Goal: Task Accomplishment & Management: Manage account settings

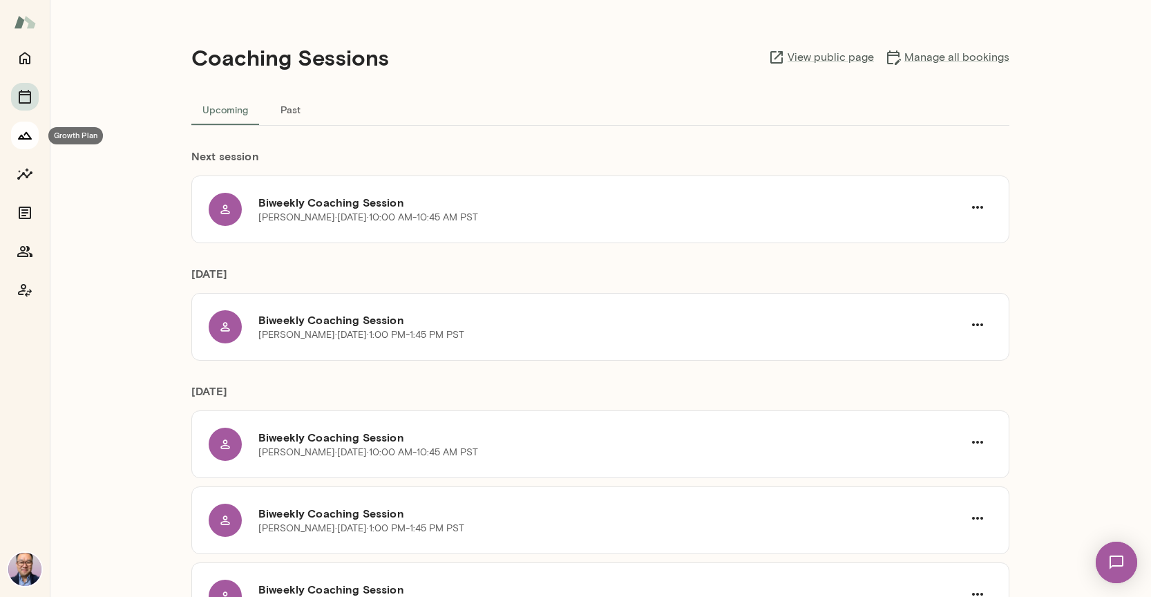
click at [31, 137] on icon "Growth Plan" at bounding box center [25, 135] width 17 height 17
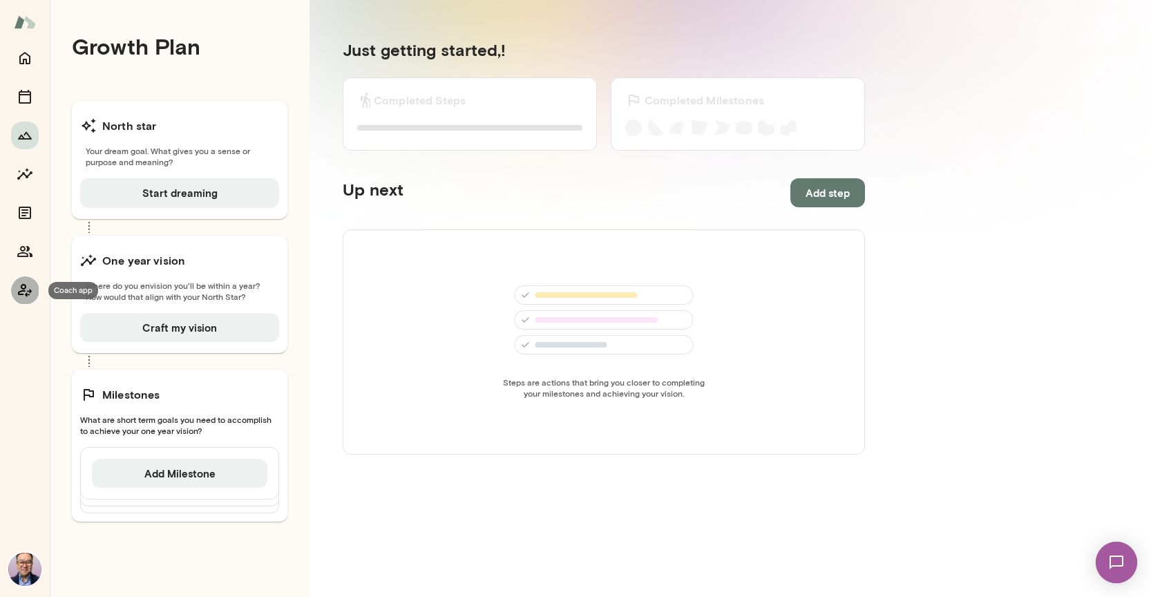
click at [28, 300] on button "Coach app" at bounding box center [25, 290] width 28 height 28
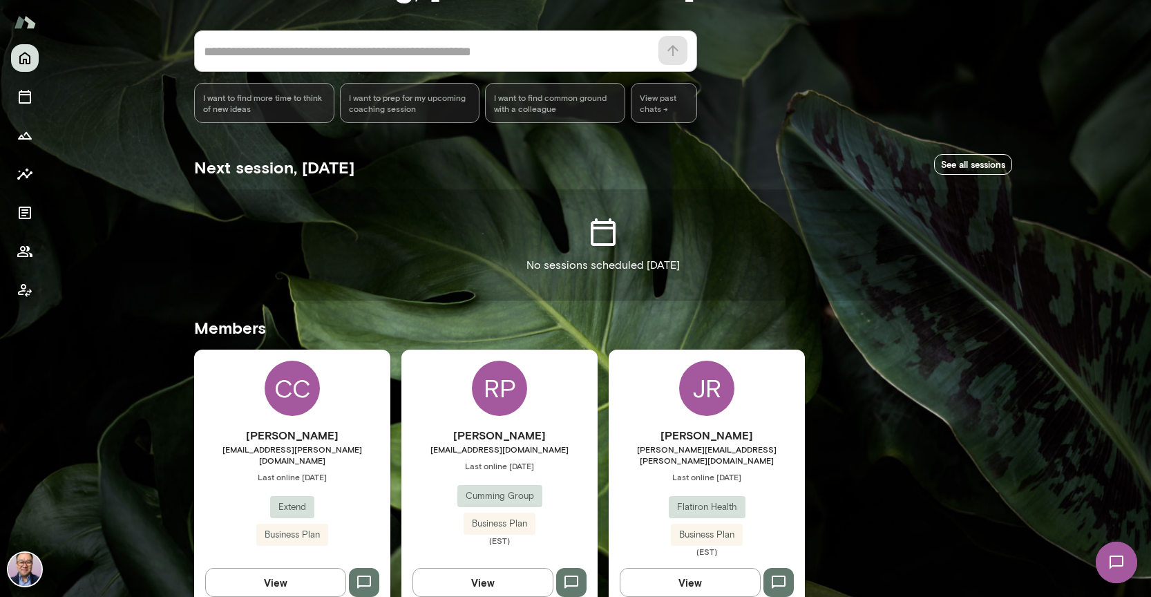
scroll to position [106, 0]
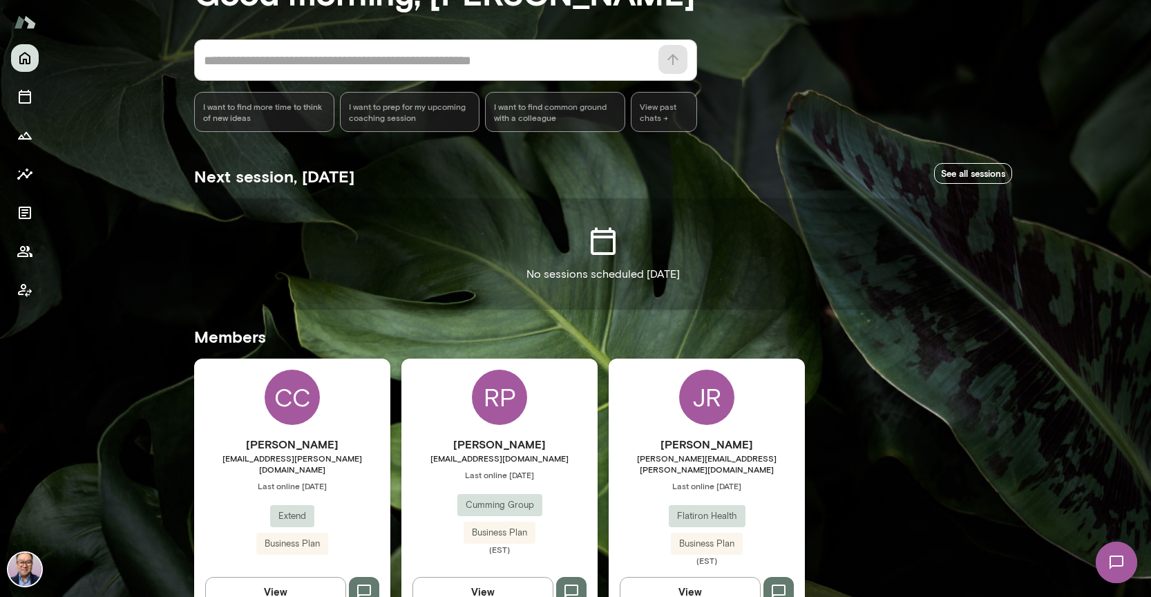
click at [716, 405] on div "JR" at bounding box center [706, 397] width 55 height 55
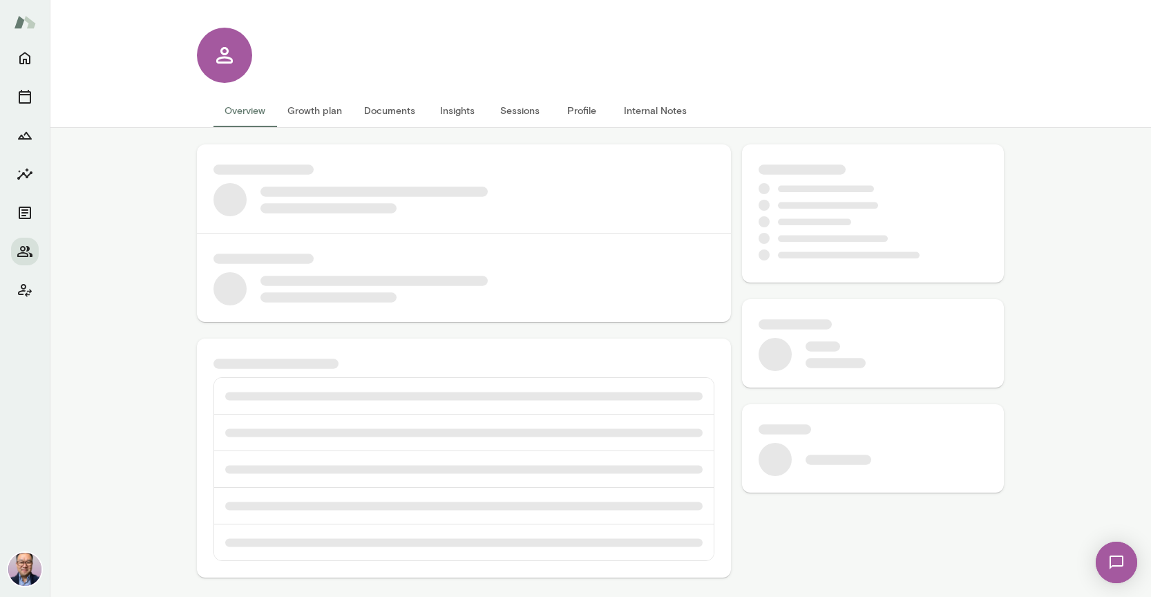
click at [312, 121] on button "Growth plan" at bounding box center [314, 110] width 77 height 33
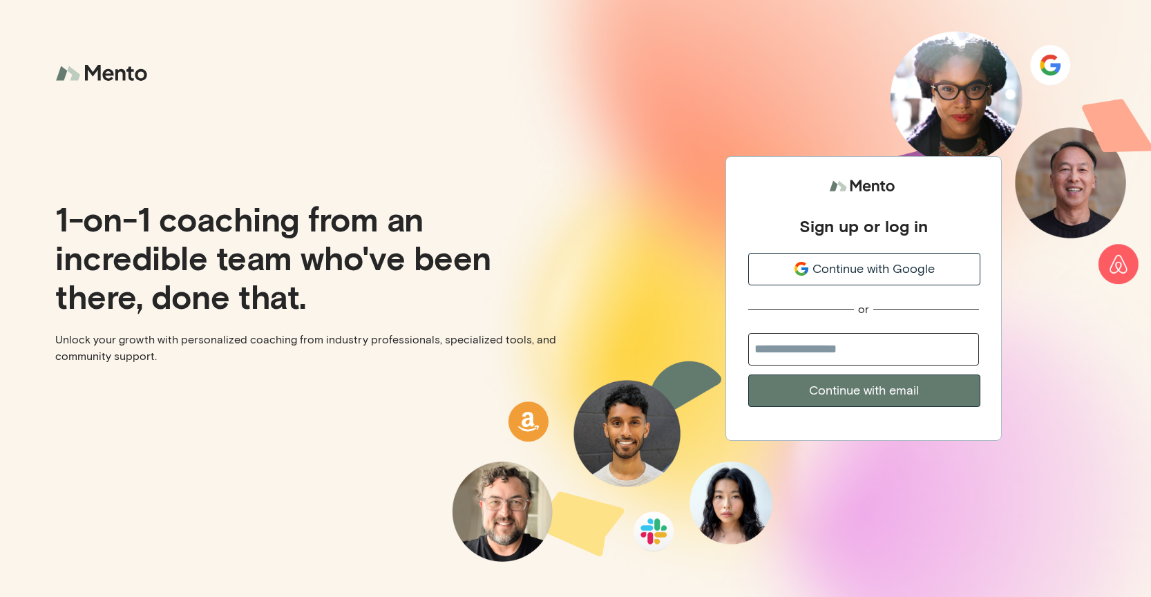
click at [825, 272] on span "Continue with Google" at bounding box center [873, 269] width 122 height 19
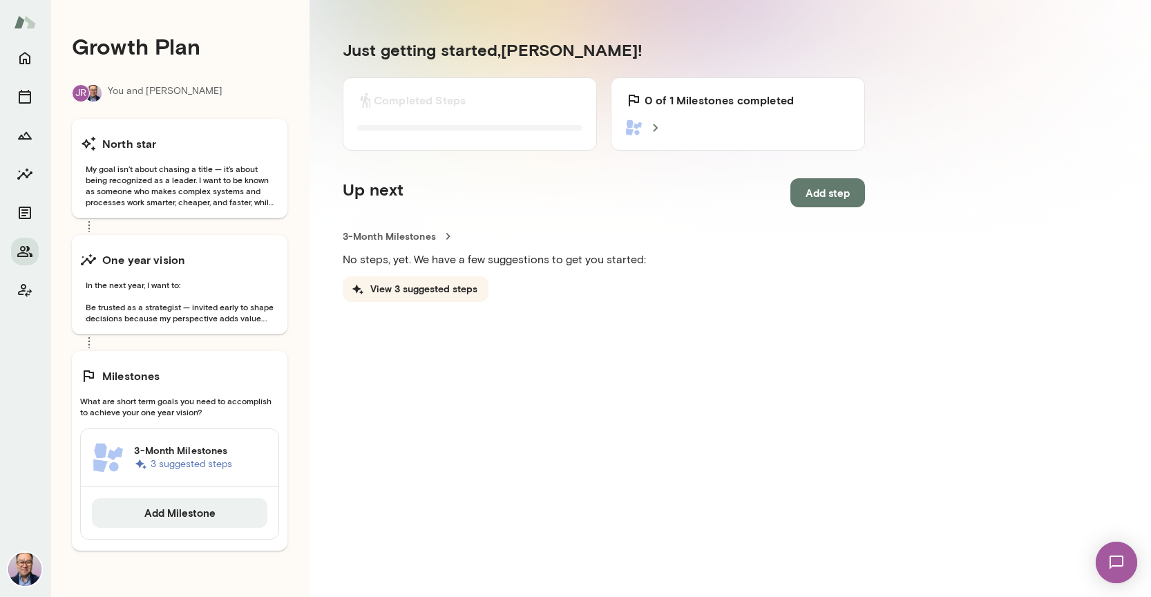
scroll to position [128, 0]
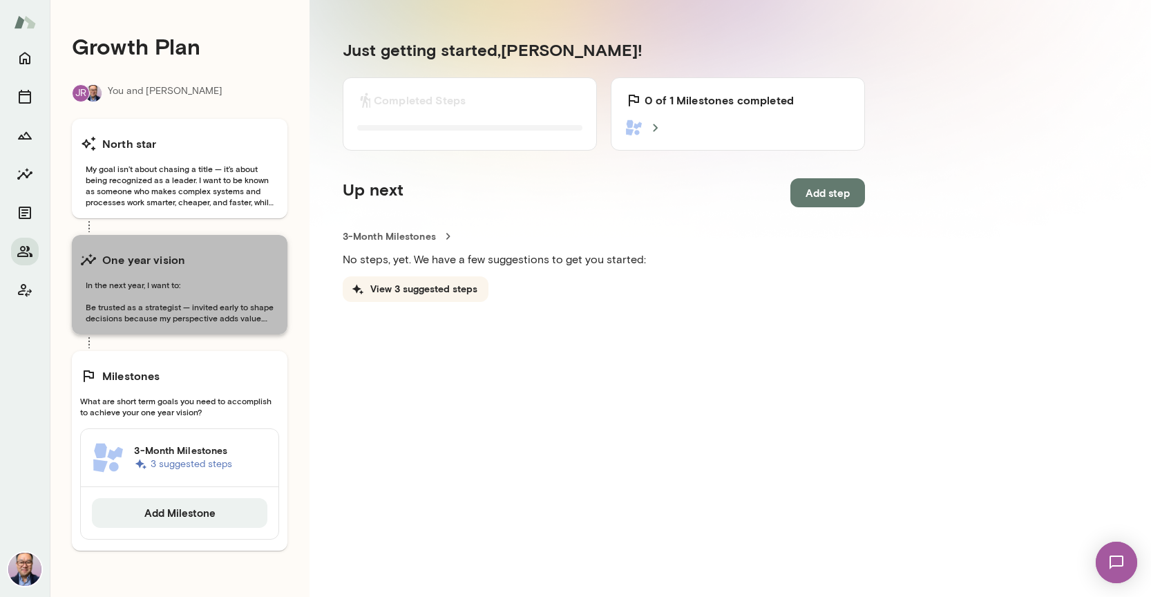
click at [228, 325] on div "One year vision In the next year, I want to: Be trusted as a strategist — invit…" at bounding box center [180, 284] width 216 height 99
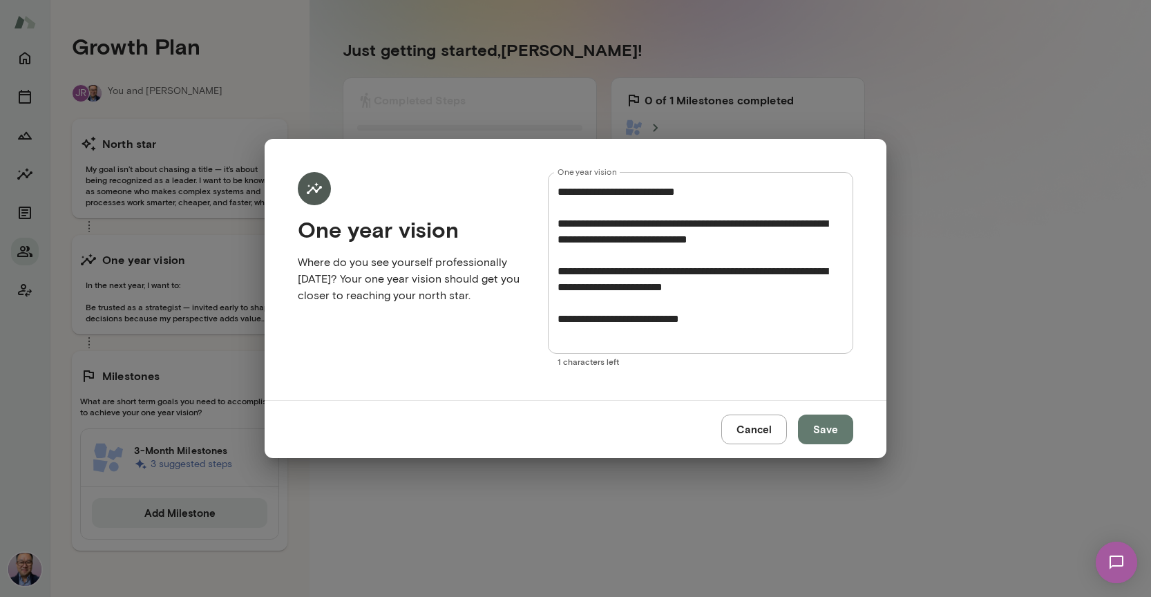
drag, startPoint x: 764, startPoint y: 432, endPoint x: 723, endPoint y: 421, distance: 43.1
click at [760, 432] on button "Cancel" at bounding box center [754, 428] width 66 height 29
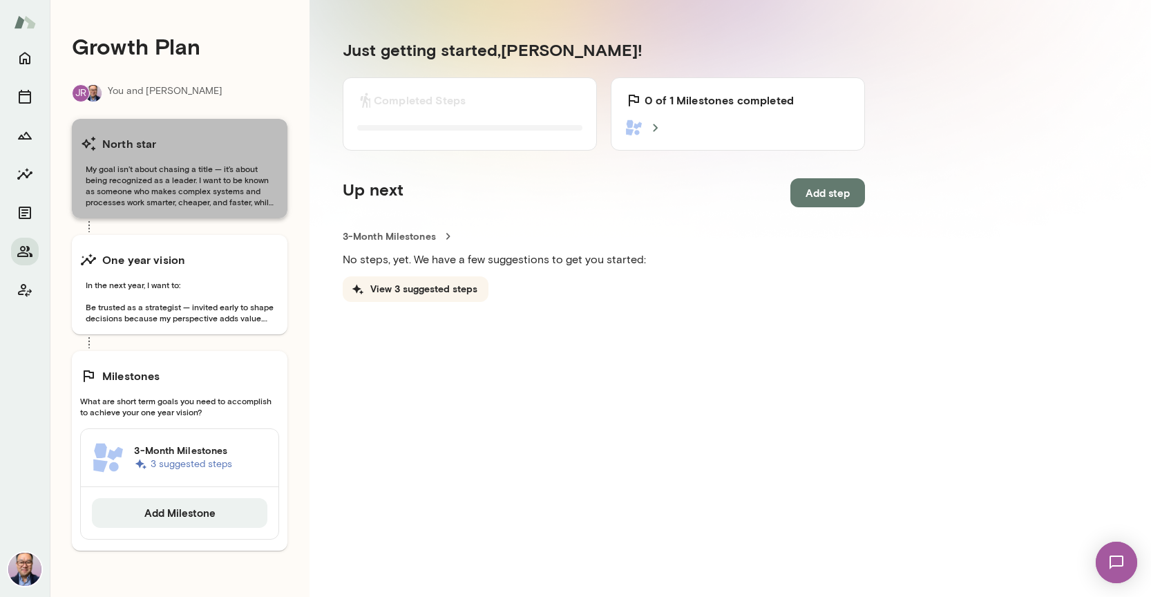
click at [193, 174] on span "My goal isn’t about chasing a title — it’s about being recognized as a leader. …" at bounding box center [179, 185] width 199 height 44
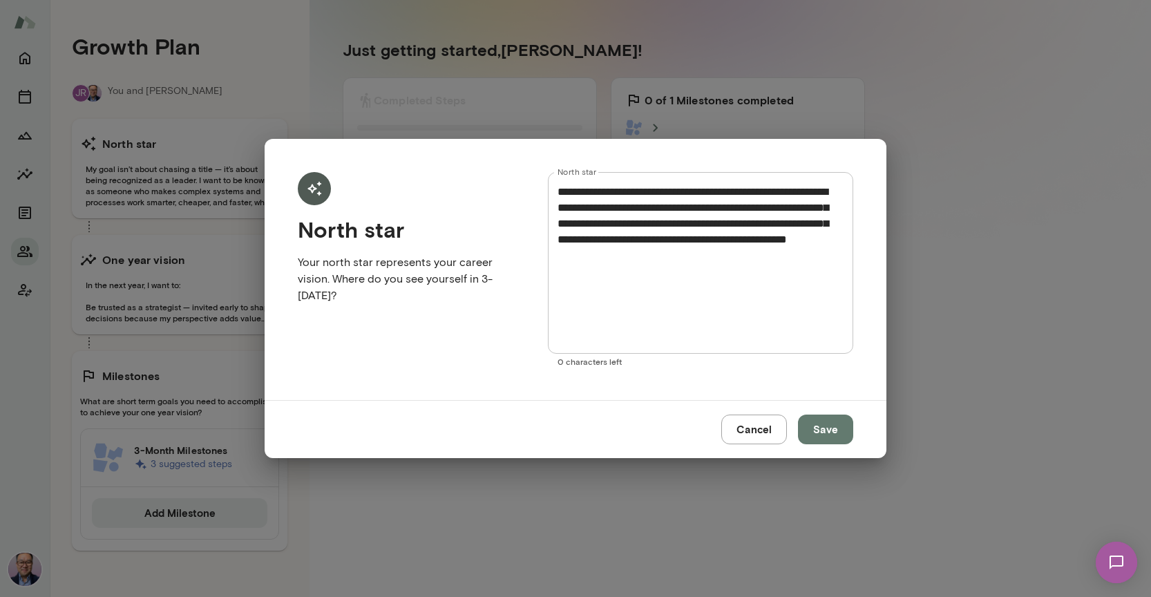
click at [747, 438] on button "Cancel" at bounding box center [754, 428] width 66 height 29
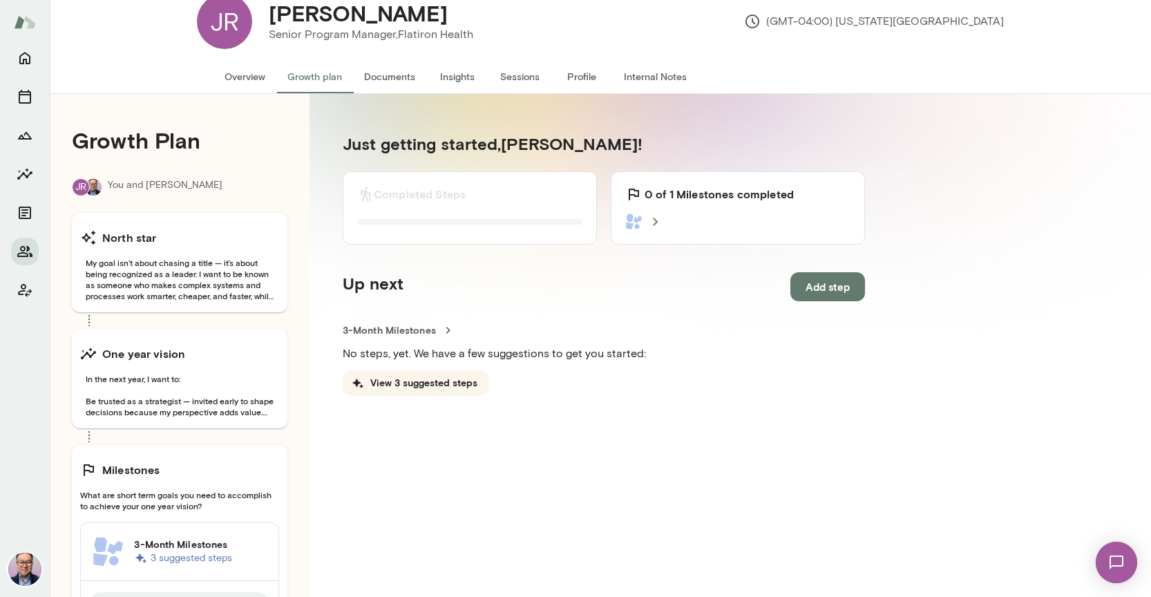
scroll to position [77, 0]
